Goal: Task Accomplishment & Management: Manage account settings

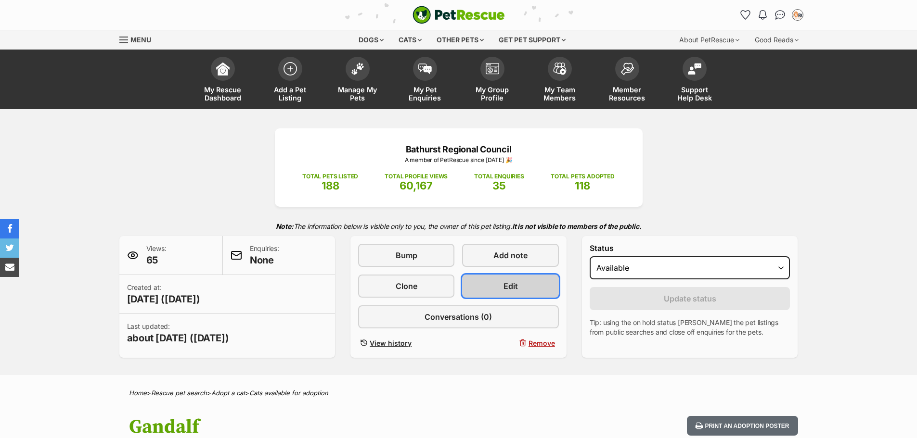
click at [511, 283] on span "Edit" at bounding box center [510, 287] width 14 height 12
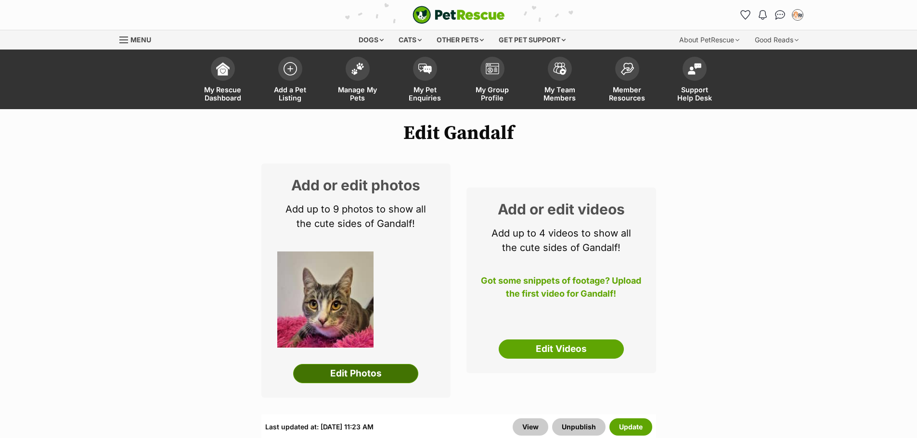
click at [385, 367] on link "Edit Photos" at bounding box center [355, 373] width 125 height 19
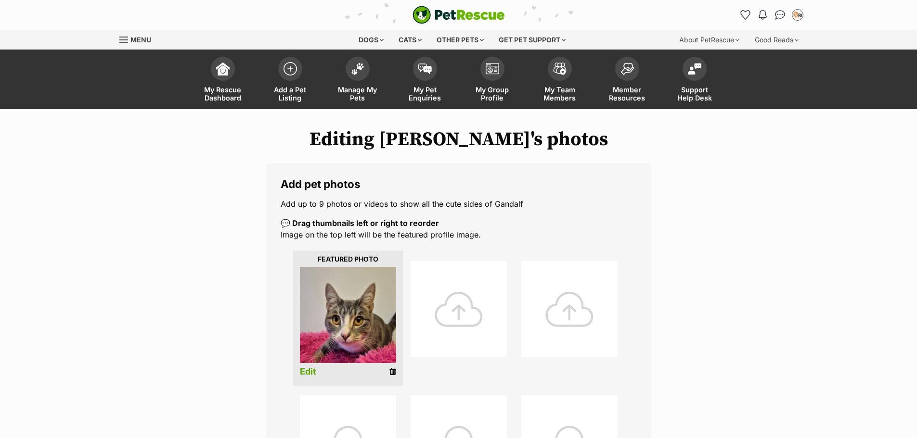
click at [444, 307] on div at bounding box center [458, 309] width 96 height 96
click at [463, 292] on div at bounding box center [458, 309] width 96 height 96
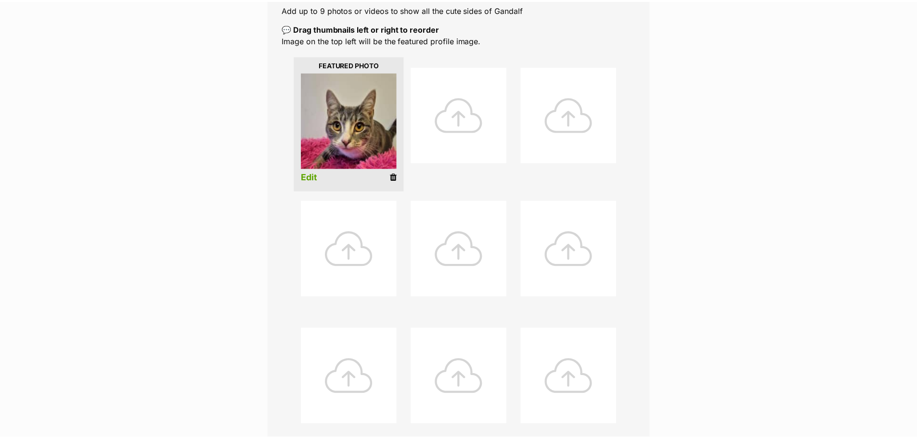
scroll to position [192, 0]
